Goal: Information Seeking & Learning: Learn about a topic

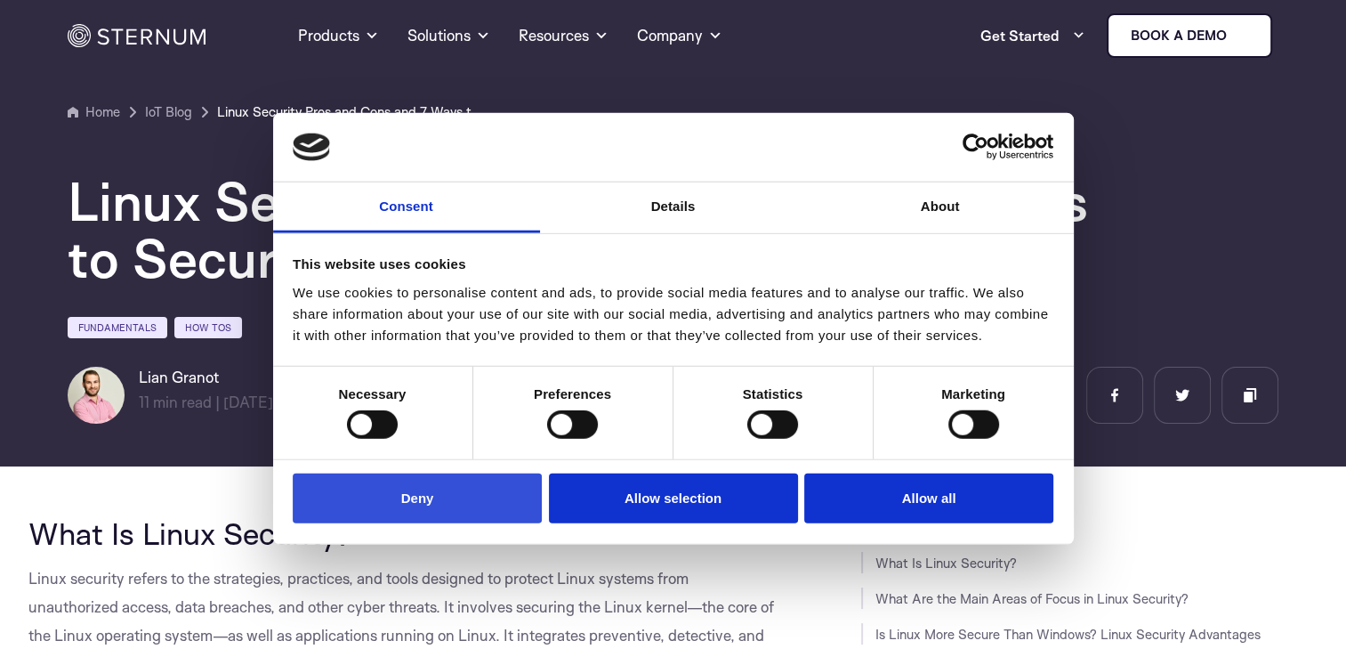
click at [367, 503] on button "Deny" at bounding box center [417, 497] width 249 height 51
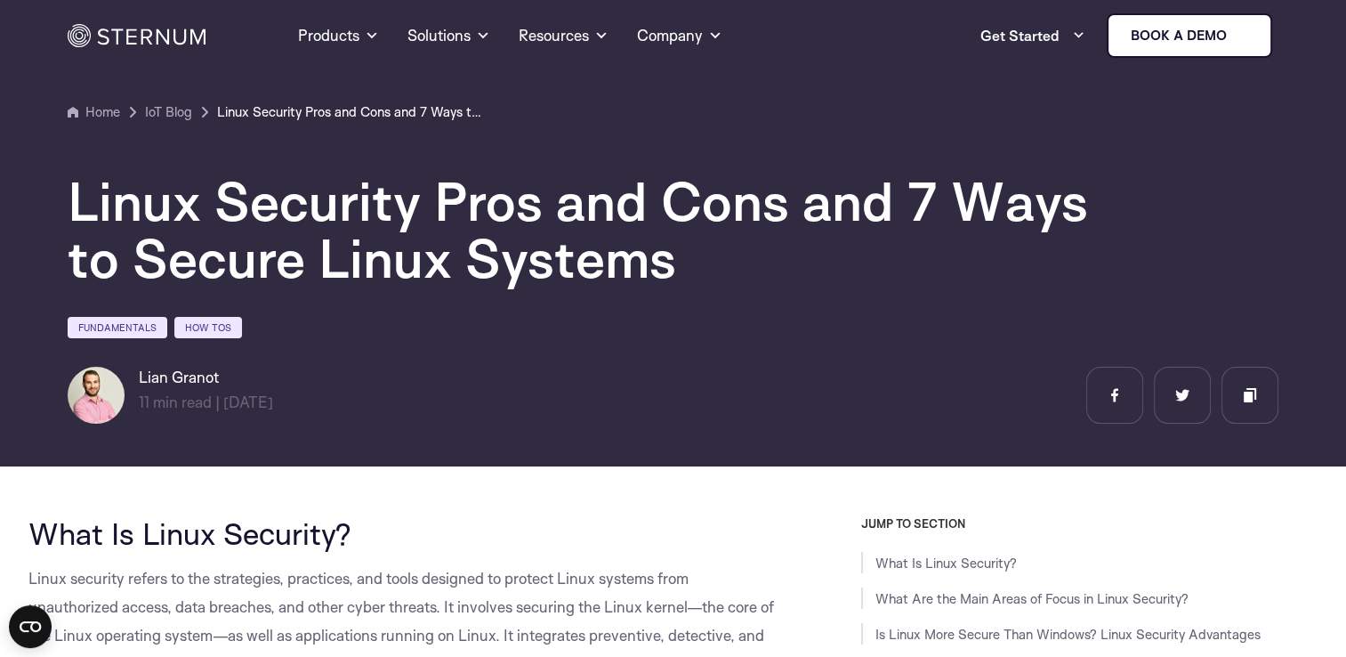
click at [380, 529] on h2 "What Is Linux Security?" at bounding box center [404, 533] width 753 height 34
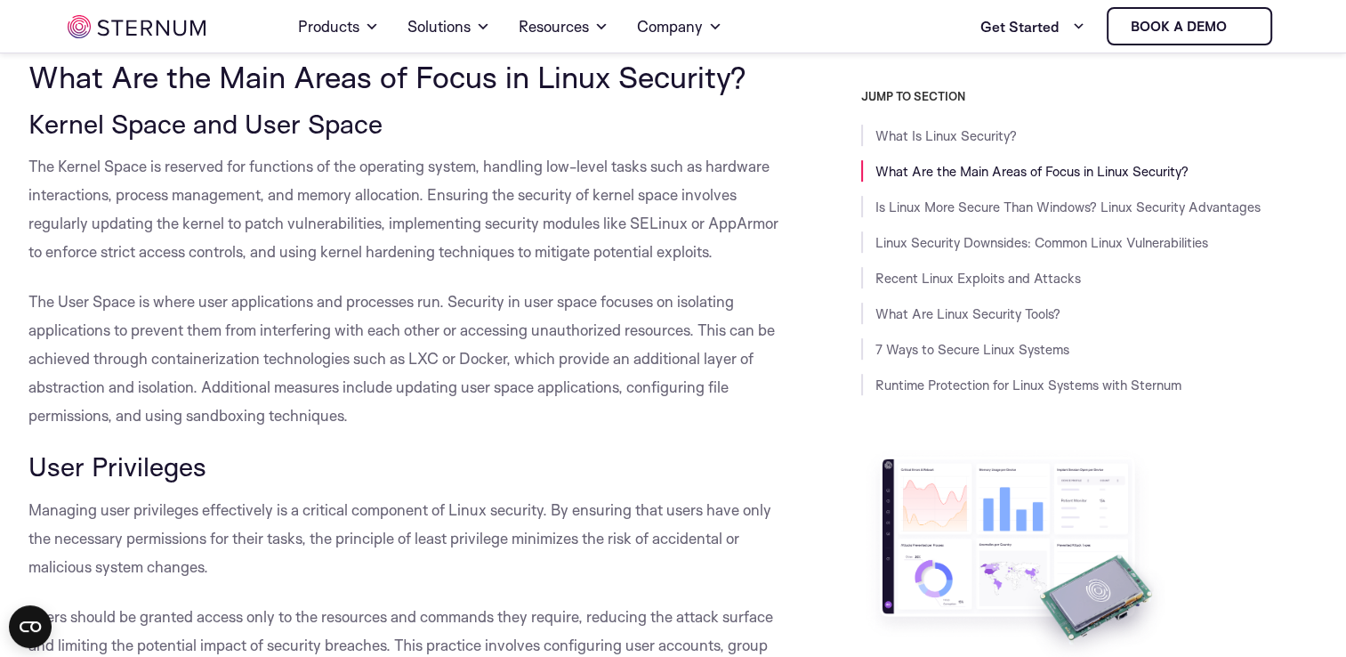
scroll to position [811, 0]
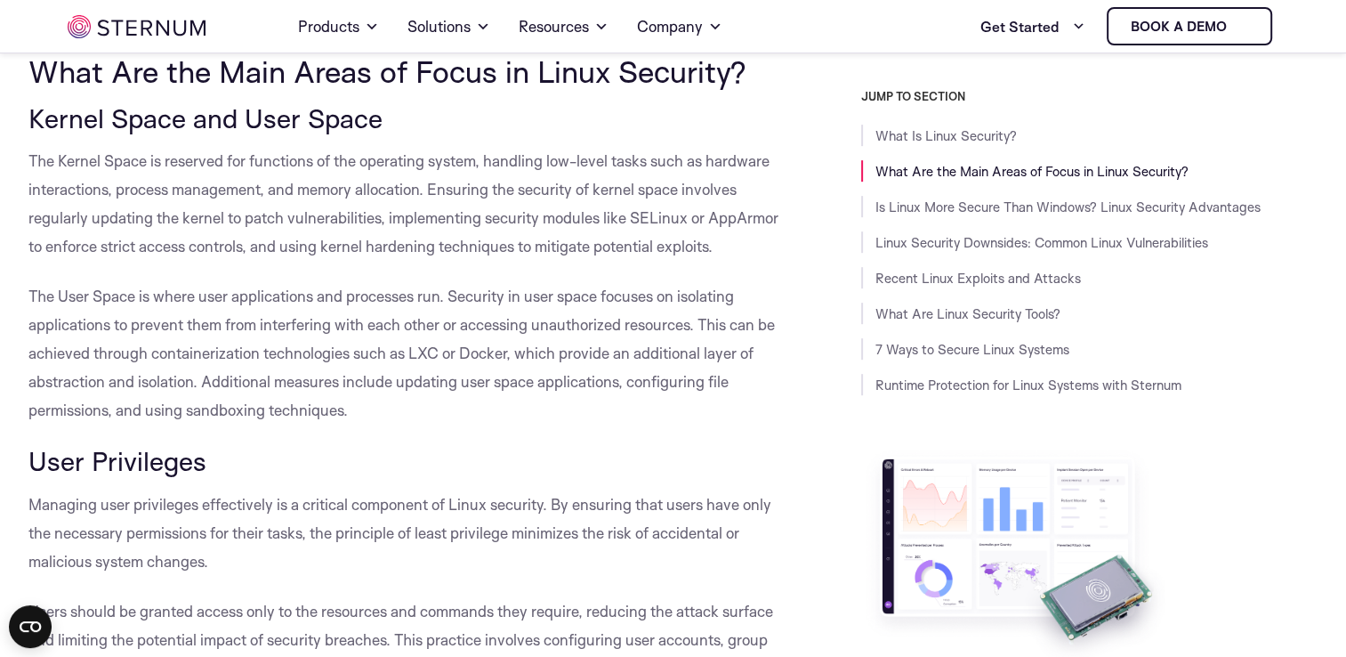
click at [375, 340] on p "The User Space is where user applications and processes run. Security in user s…" at bounding box center [404, 353] width 753 height 142
click at [245, 406] on span "The User Space is where user applications and processes run. Security in user s…" at bounding box center [401, 353] width 747 height 133
click at [403, 259] on p "The Kernel Space is reserved for functions of the operating system, handling lo…" at bounding box center [404, 204] width 753 height 114
click at [367, 308] on p "The User Space is where user applications and processes run. Security in user s…" at bounding box center [404, 353] width 753 height 142
click at [480, 392] on p "The User Space is where user applications and processes run. Security in user s…" at bounding box center [404, 353] width 753 height 142
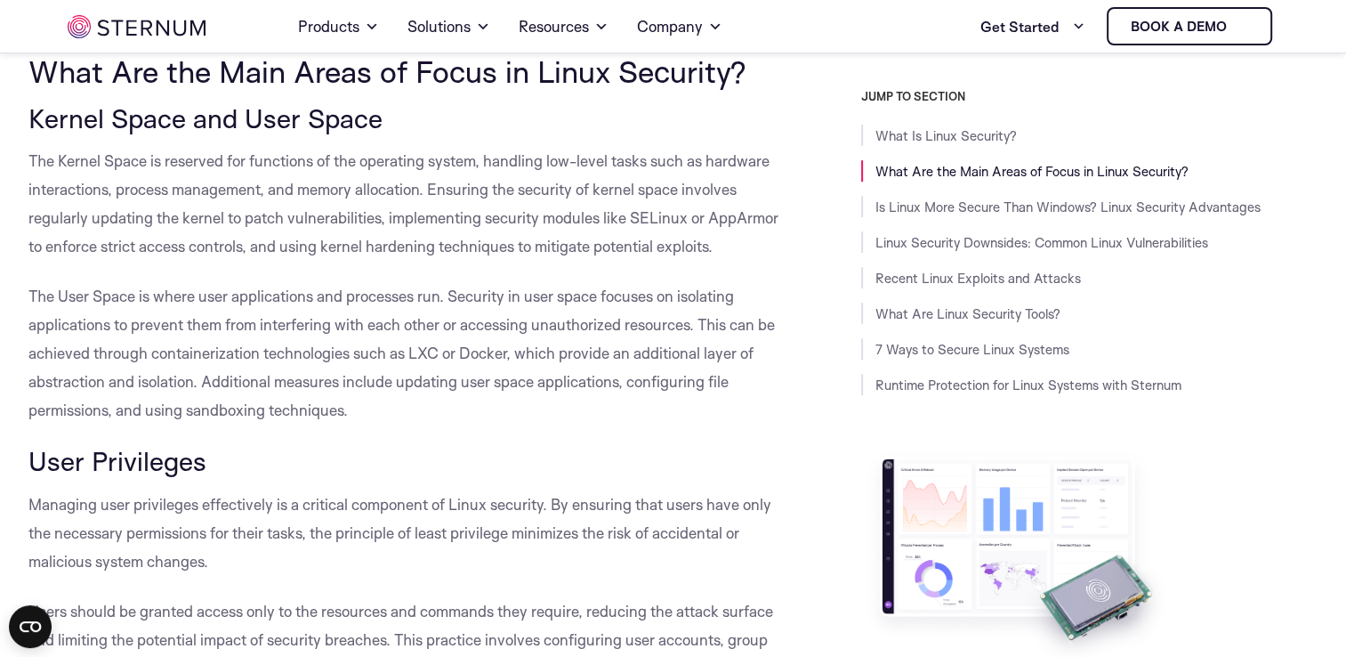
click at [352, 407] on p "The User Space is where user applications and processes run. Security in user s…" at bounding box center [404, 353] width 753 height 142
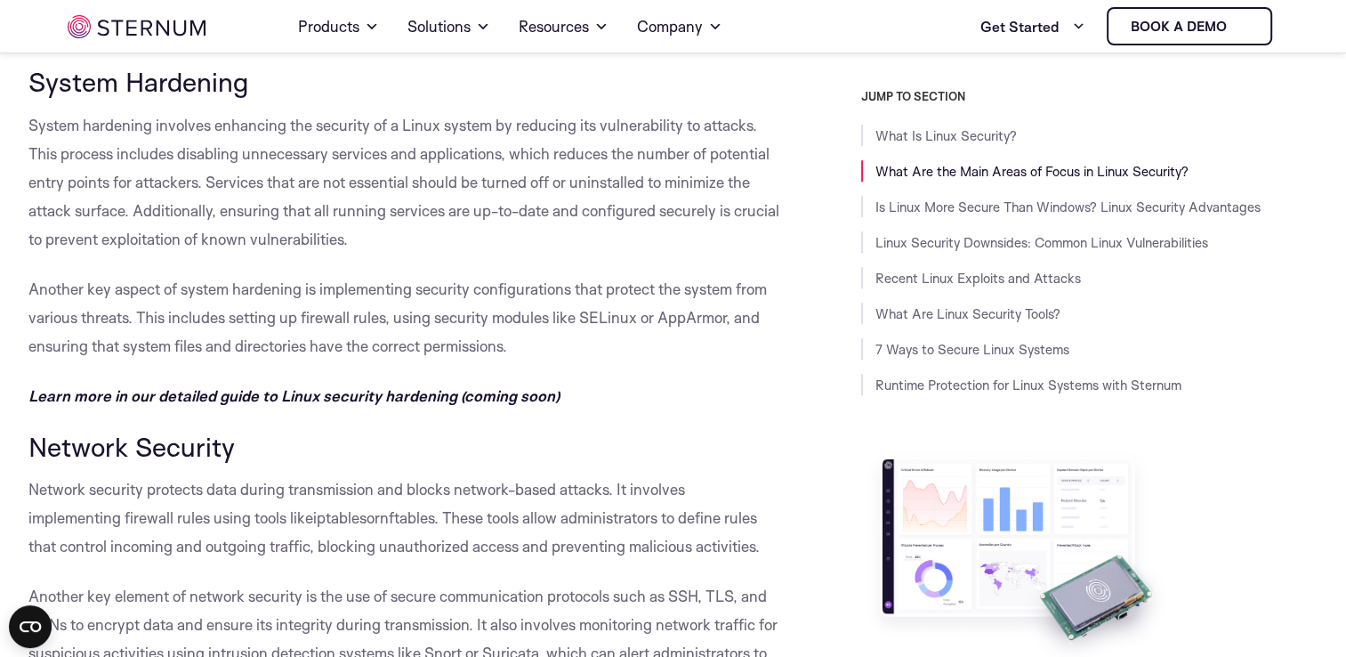
scroll to position [1452, 0]
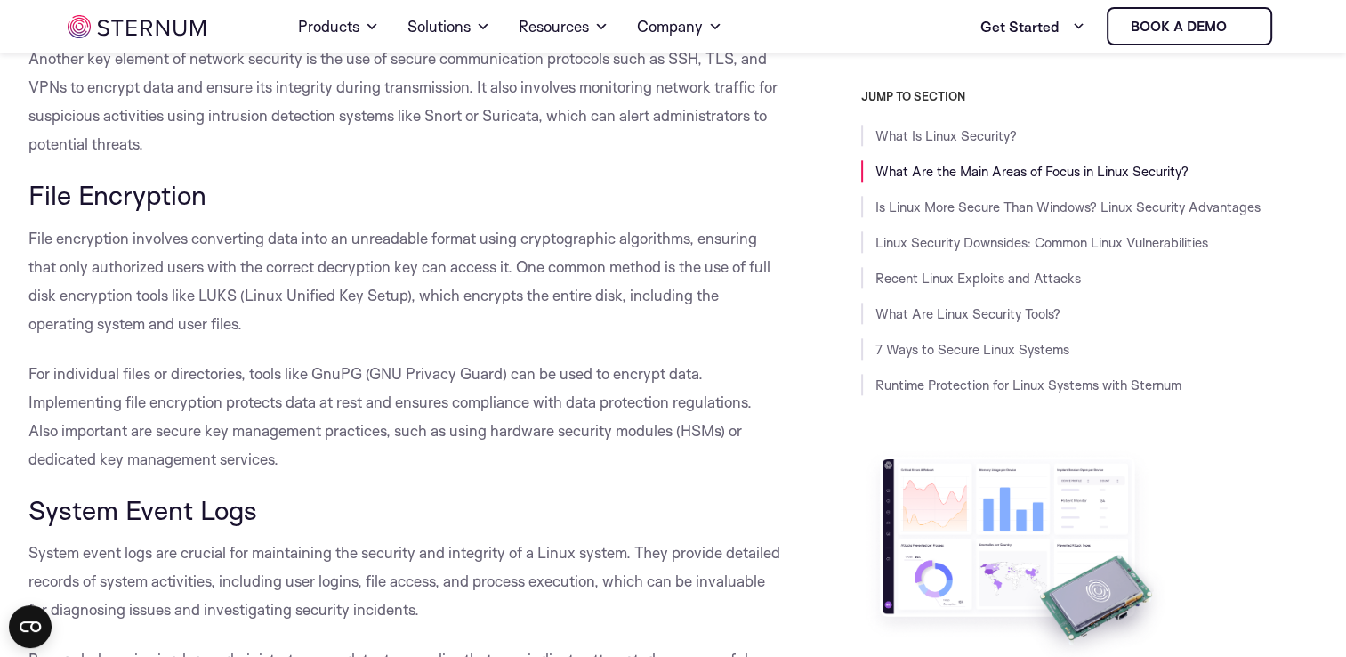
scroll to position [2022, 0]
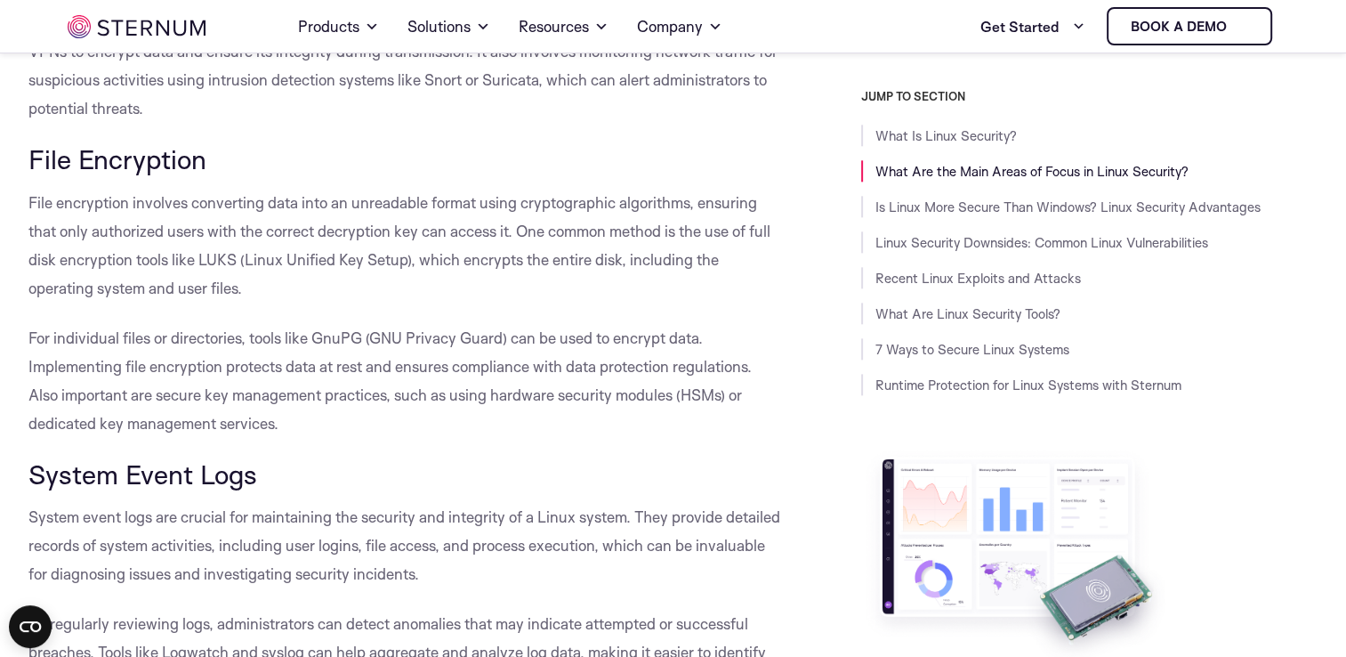
click at [367, 415] on p "For individual files or directories, tools like GnuPG (GNU Privacy Guard) can b…" at bounding box center [404, 381] width 753 height 114
click at [334, 485] on h3 "System Event Logs" at bounding box center [404, 474] width 753 height 30
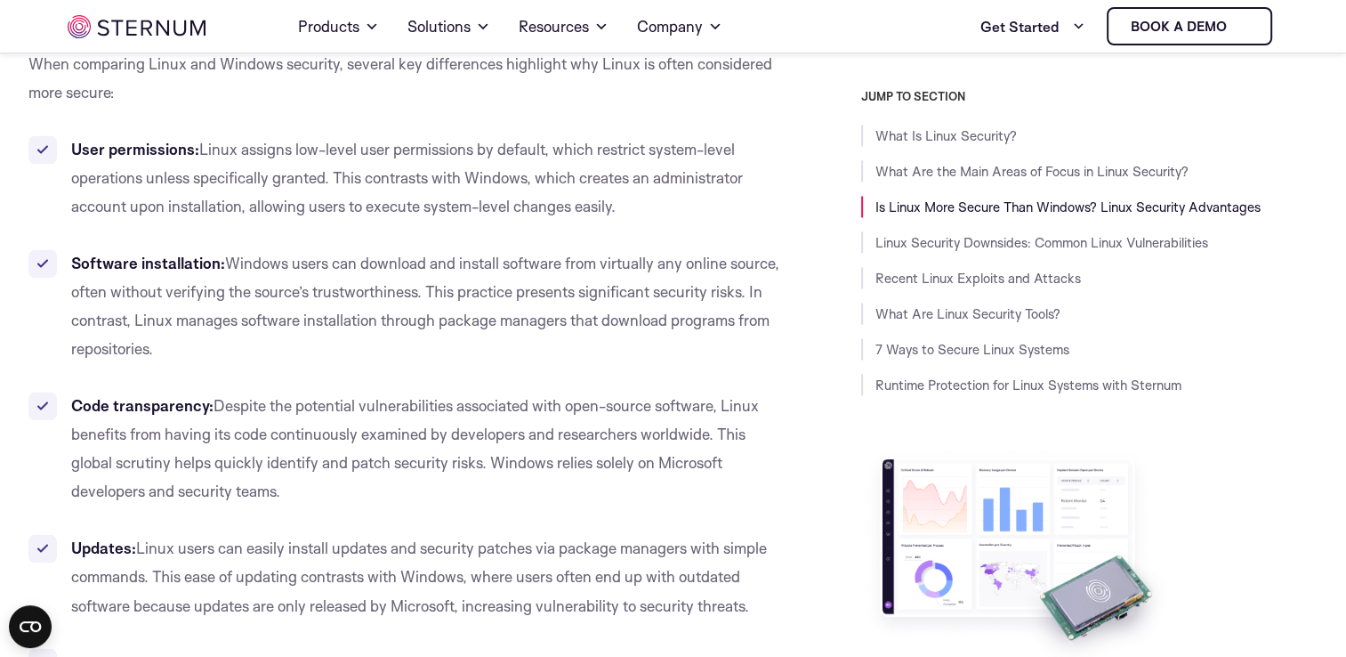
scroll to position [2769, 0]
click at [617, 404] on span "Despite the potential vulnerabilities associated with open-source software, Lin…" at bounding box center [415, 450] width 688 height 104
click at [440, 557] on span "Linux users can easily install updates and security patches via package manager…" at bounding box center [419, 578] width 696 height 76
click at [537, 556] on span "Linux users can easily install updates and security patches via package manager…" at bounding box center [419, 578] width 696 height 76
click at [538, 459] on span "Despite the potential vulnerabilities associated with open-source software, Lin…" at bounding box center [415, 450] width 688 height 104
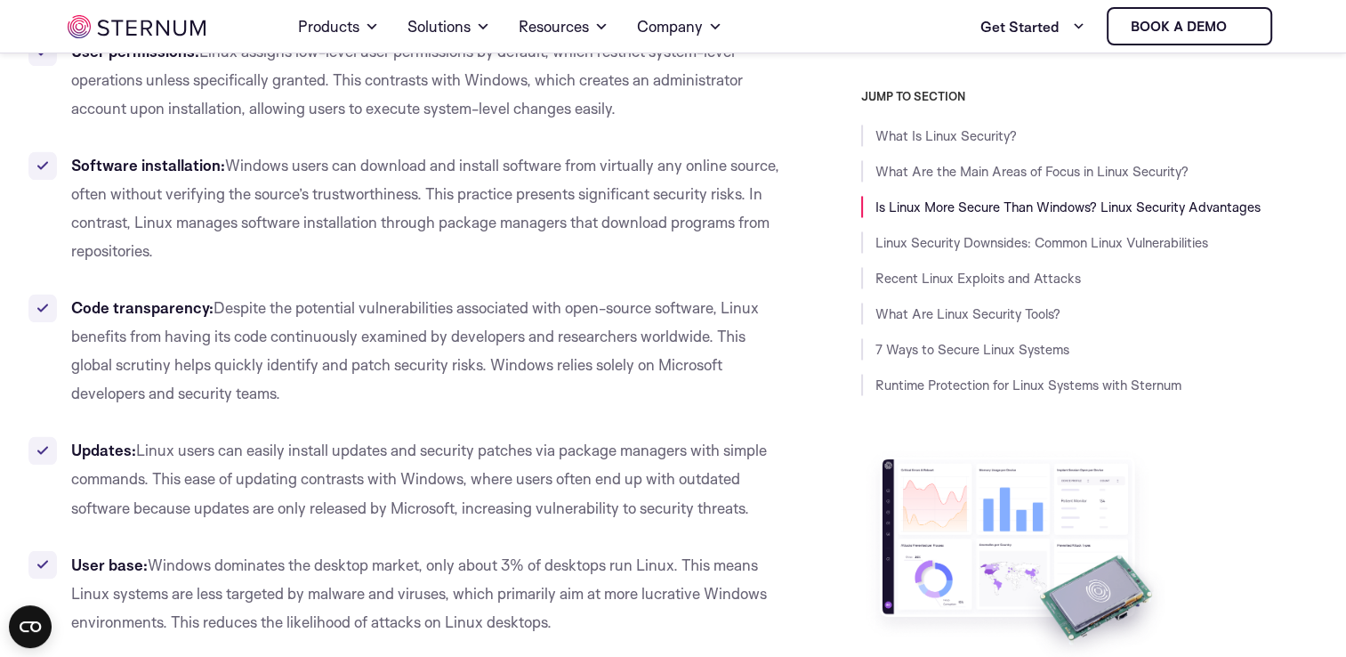
scroll to position [2876, 0]
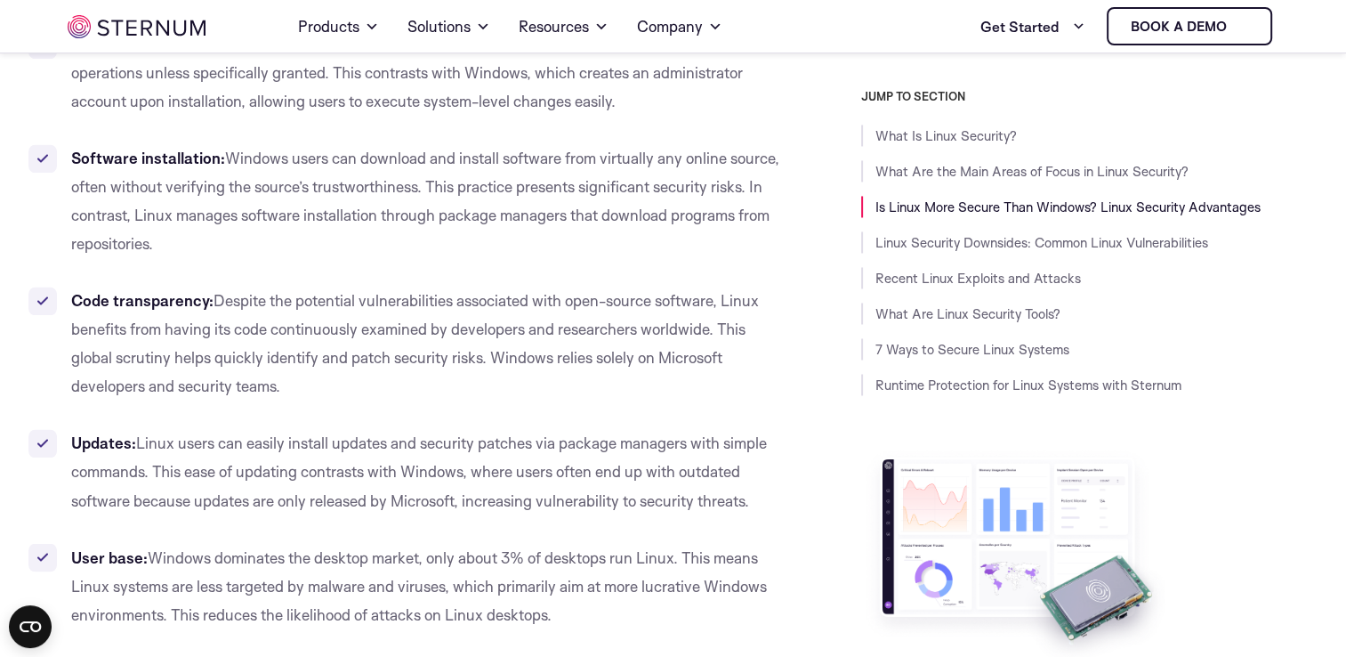
click at [375, 334] on span "Despite the potential vulnerabilities associated with open-source software, Lin…" at bounding box center [415, 343] width 688 height 104
click at [608, 377] on li "Code transparency: Despite the potential vulnerabilities associated with open-s…" at bounding box center [404, 344] width 753 height 114
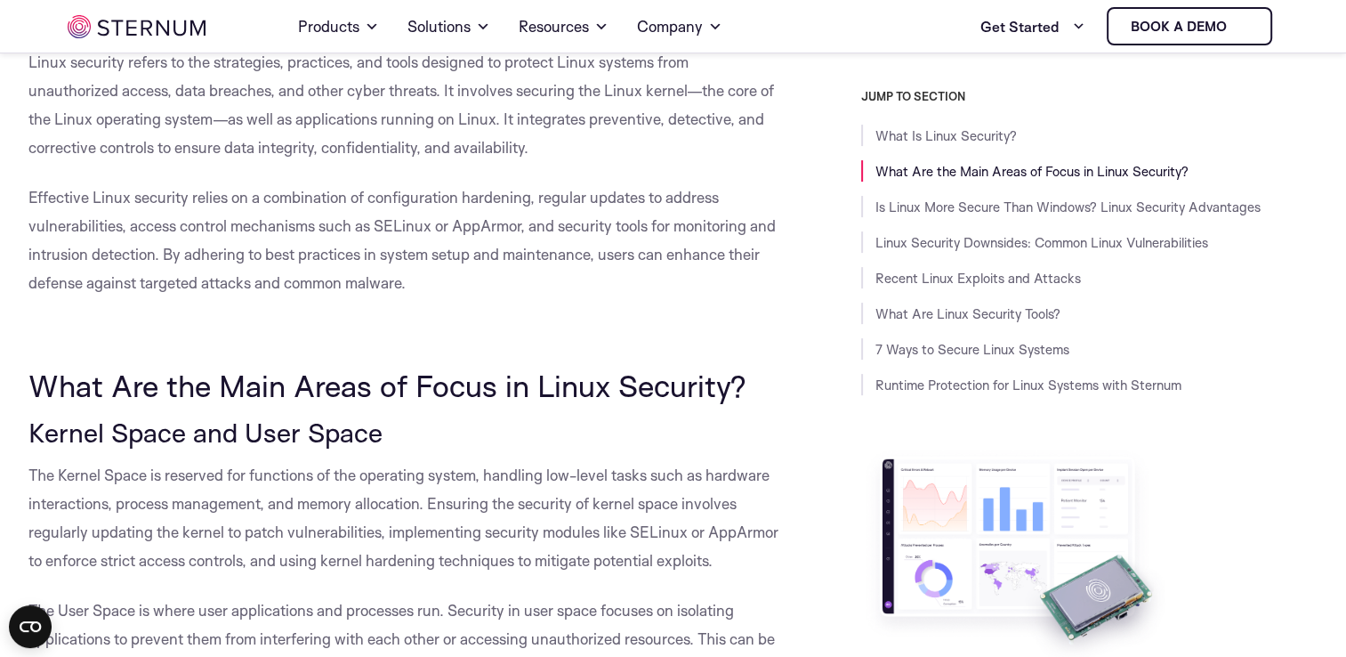
scroll to position [0, 0]
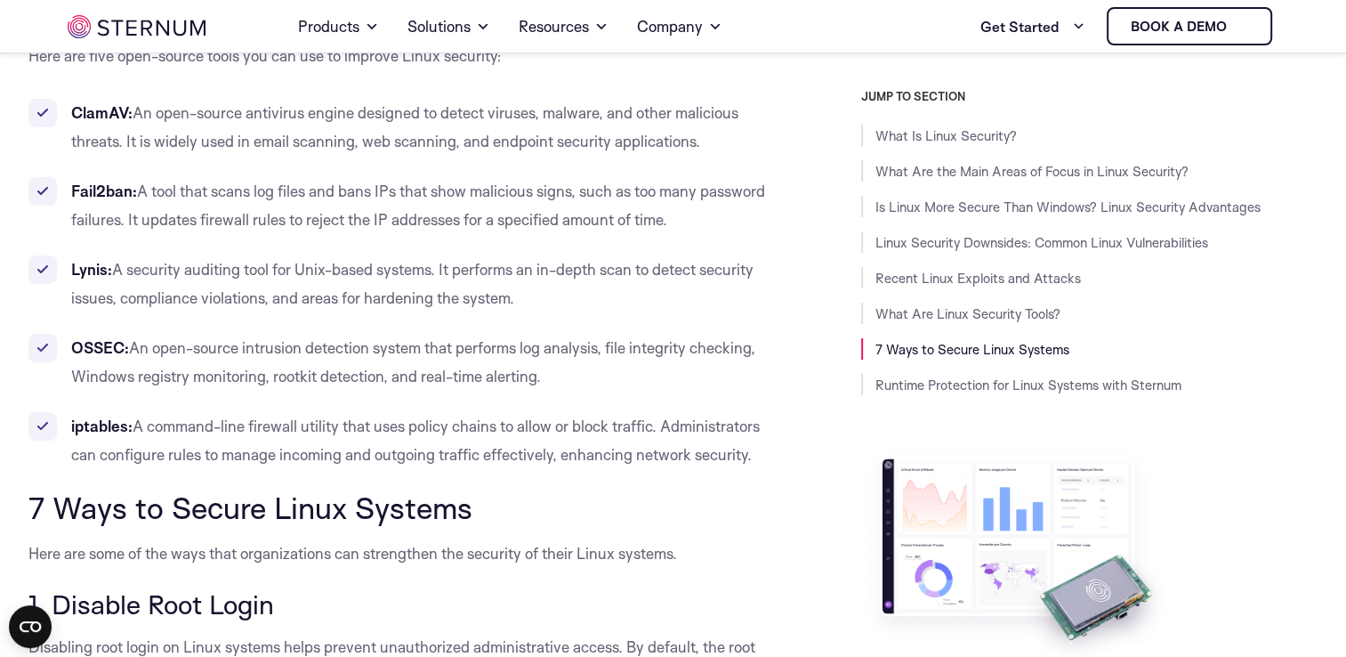
scroll to position [6719, 0]
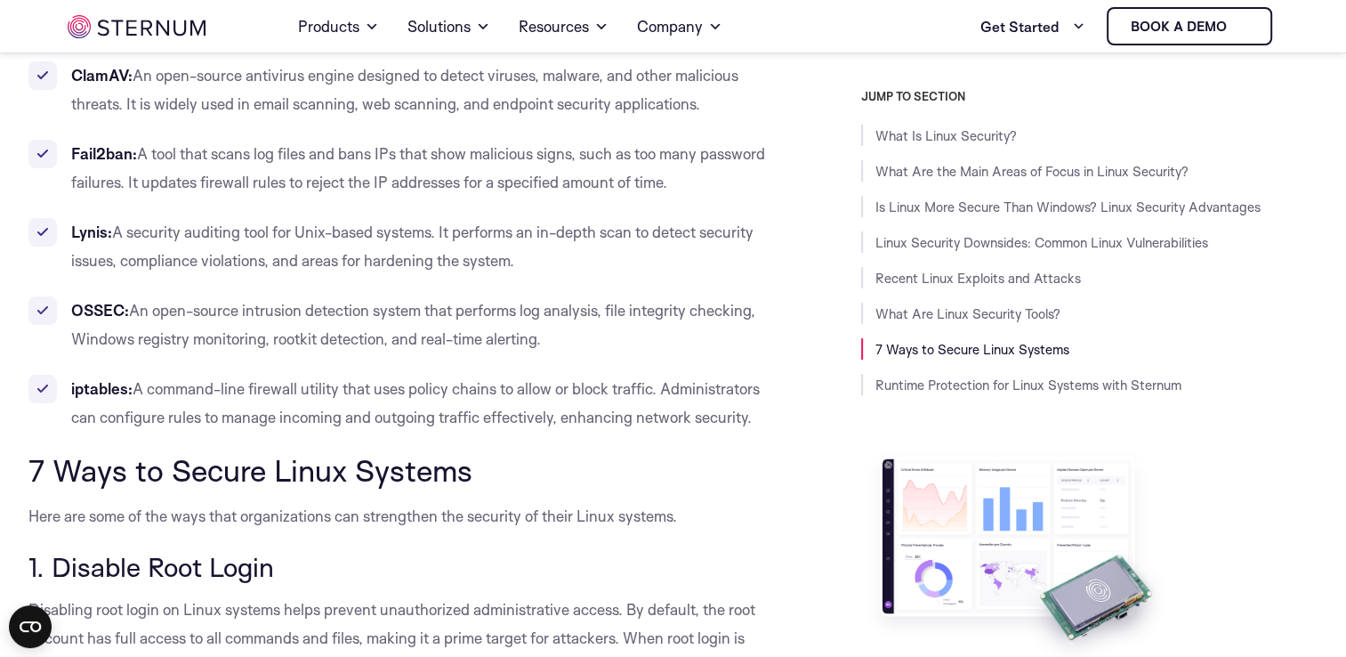
click at [357, 564] on h3 "1. Disable Root Login" at bounding box center [404, 567] width 753 height 30
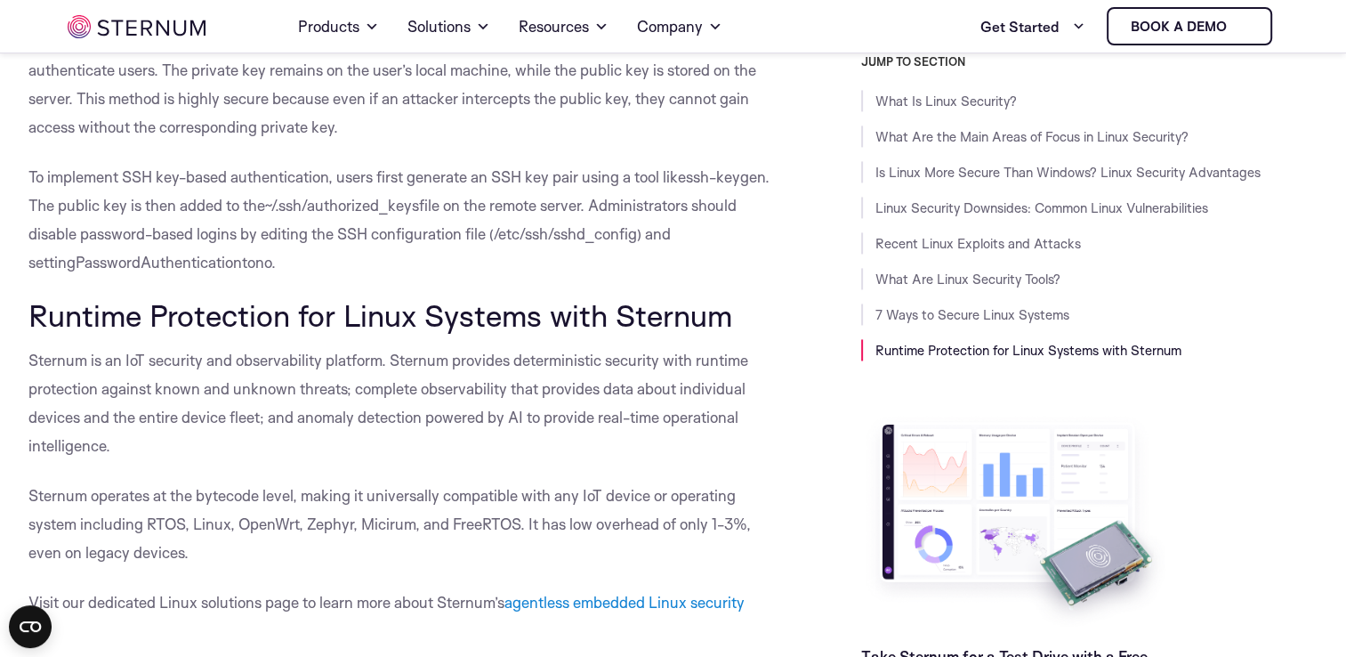
scroll to position [9318, 0]
